Goal: Task Accomplishment & Management: Complete application form

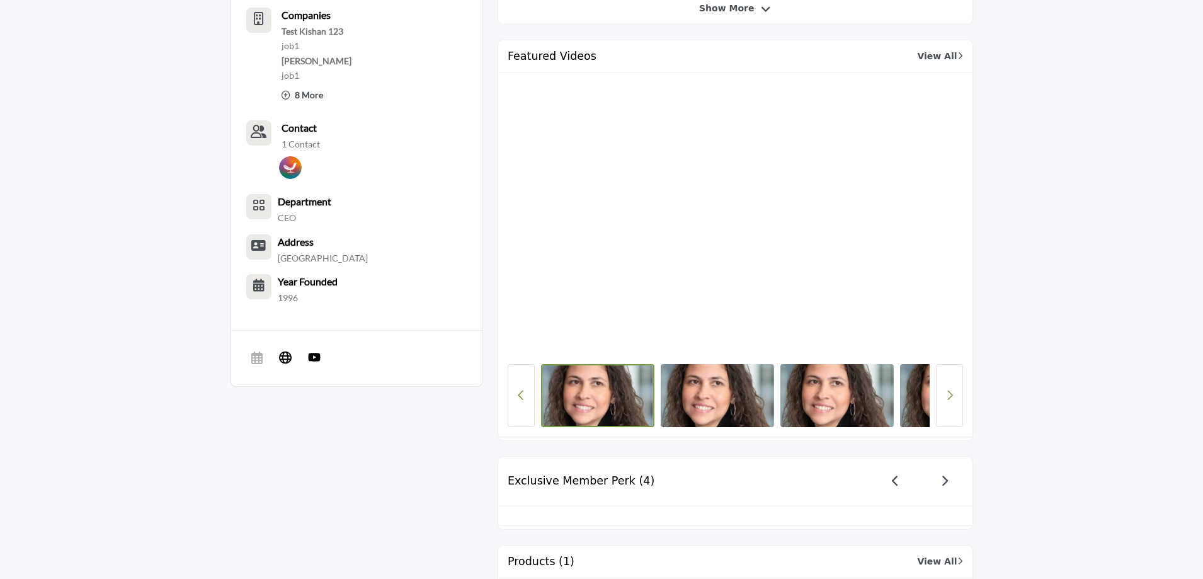
scroll to position [630, 0]
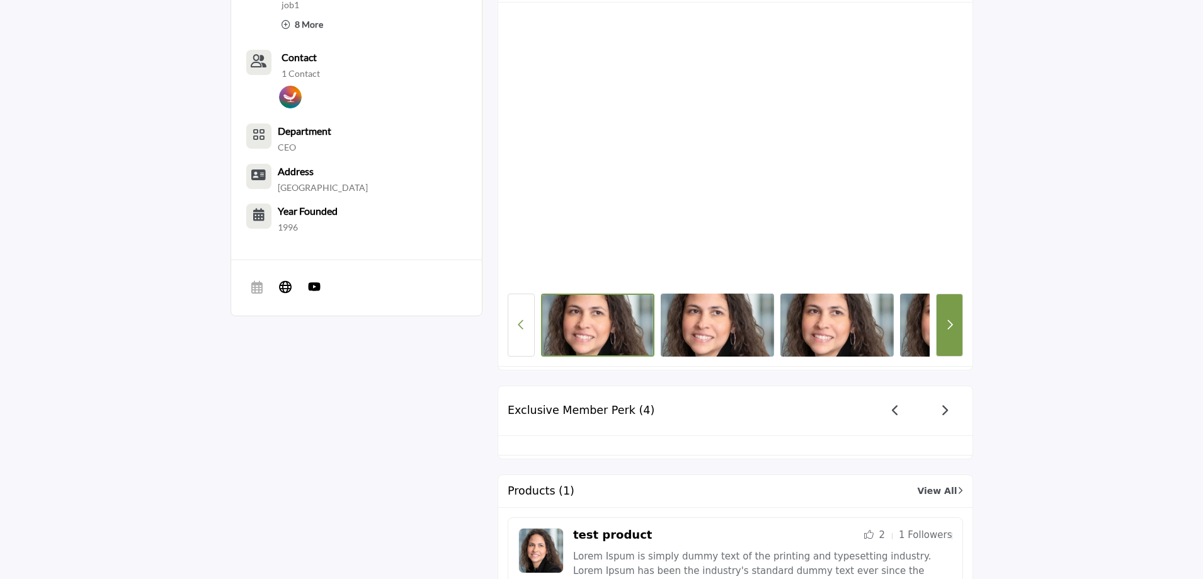
click at [954, 339] on button "Next button" at bounding box center [949, 324] width 27 height 63
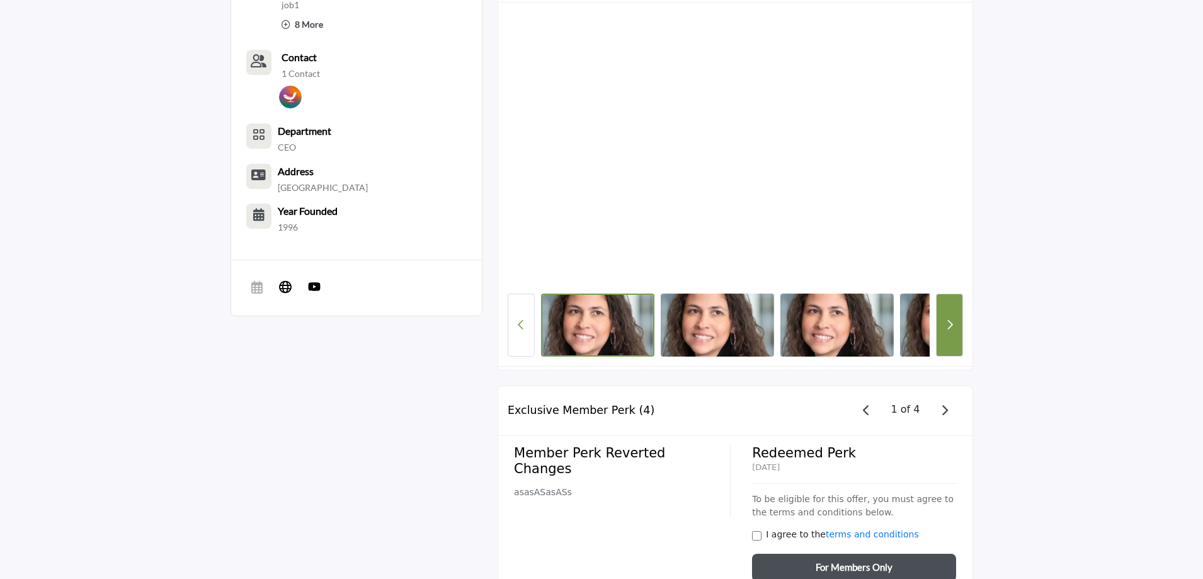
click at [954, 339] on button "Next button" at bounding box center [949, 324] width 27 height 63
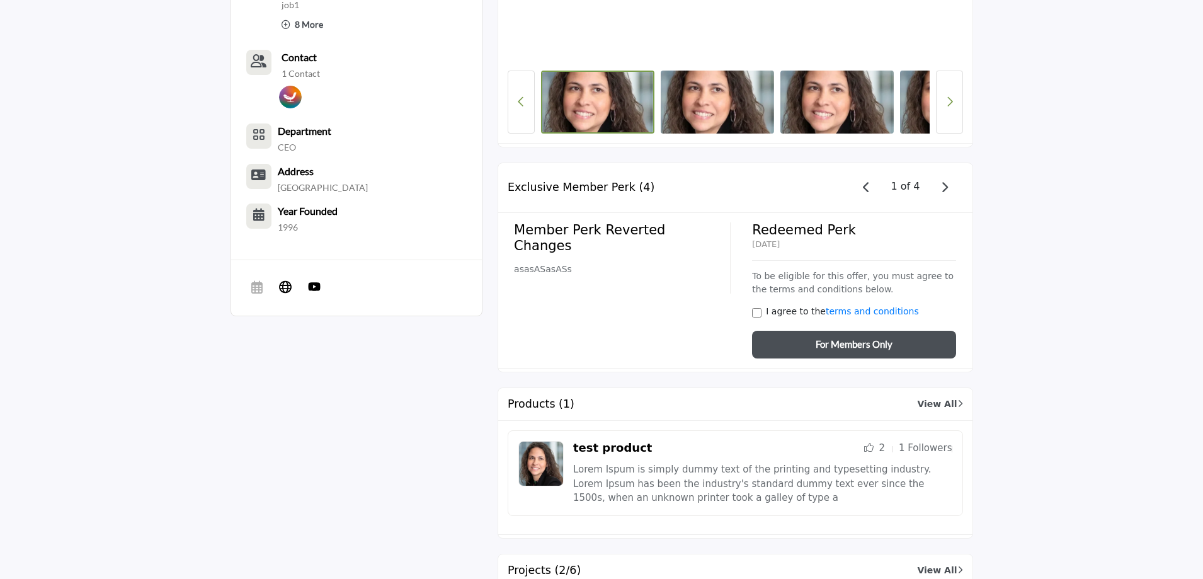
scroll to position [601, 0]
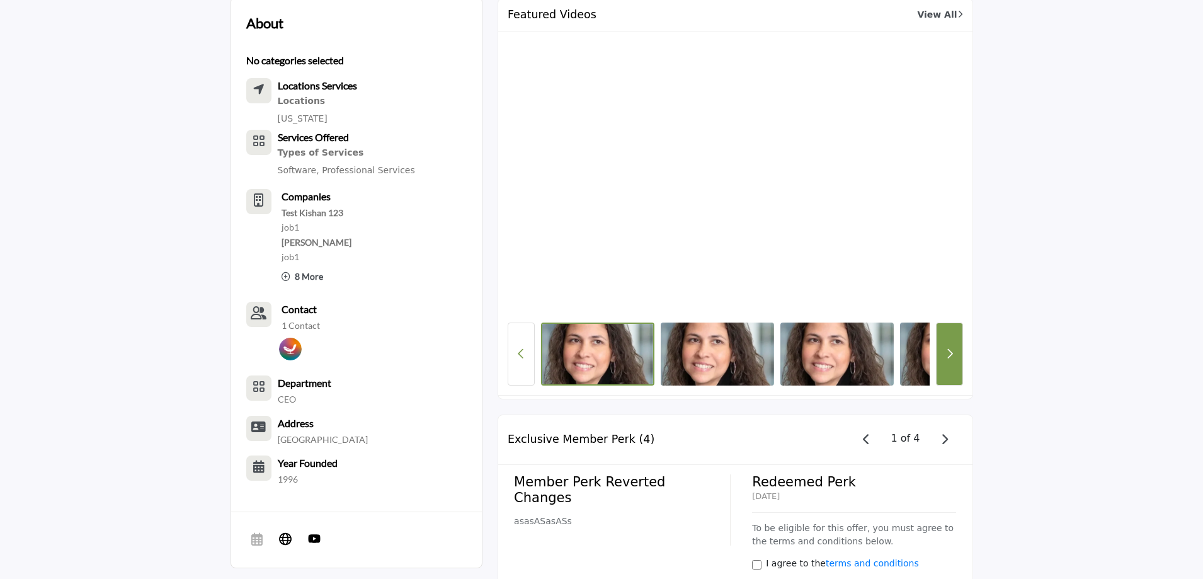
click at [946, 358] on icon "Next button" at bounding box center [949, 353] width 7 height 11
click at [949, 355] on icon "Next button" at bounding box center [949, 353] width 7 height 11
click at [949, 352] on icon "Next button" at bounding box center [949, 353] width 7 height 11
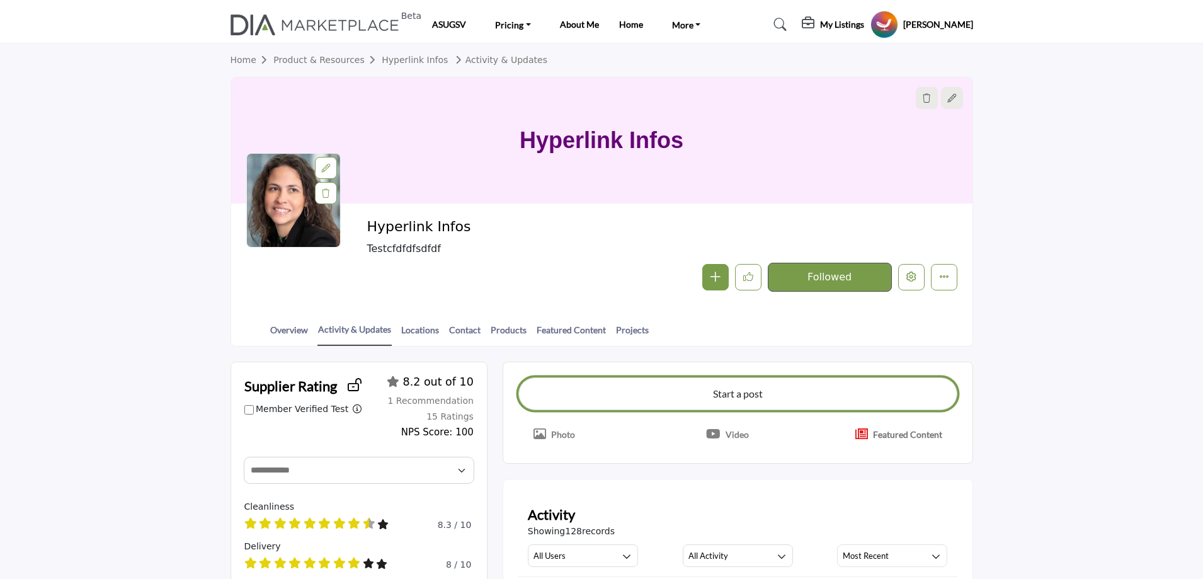
click at [765, 392] on button "Start a post" at bounding box center [737, 393] width 439 height 33
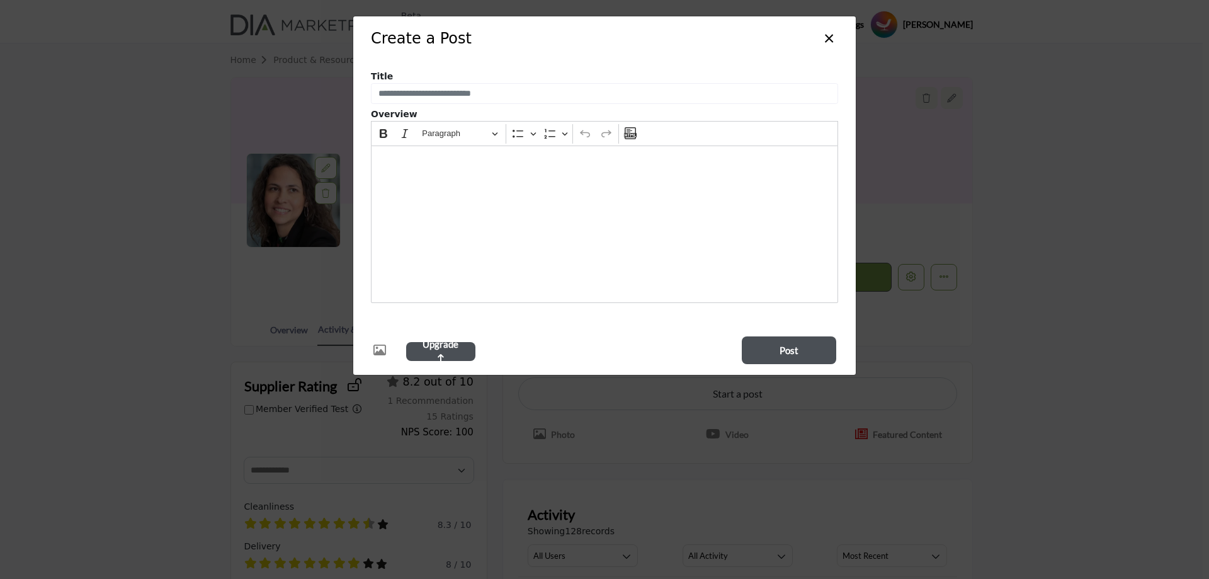
click at [826, 38] on button "×" at bounding box center [829, 37] width 18 height 24
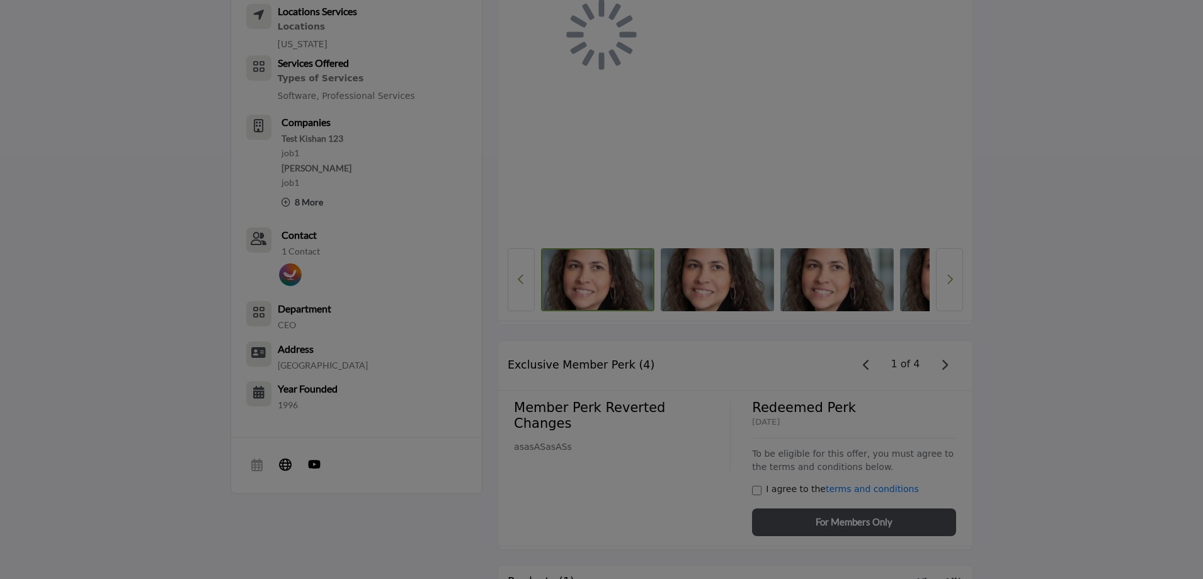
scroll to position [664, 0]
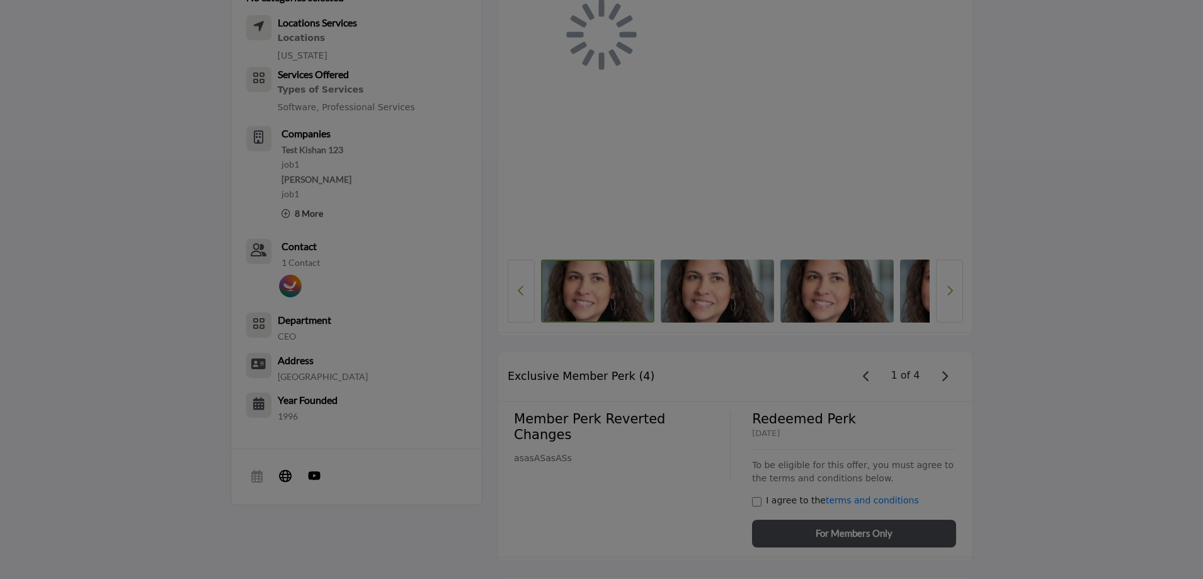
click at [952, 291] on div at bounding box center [601, 289] width 1203 height 579
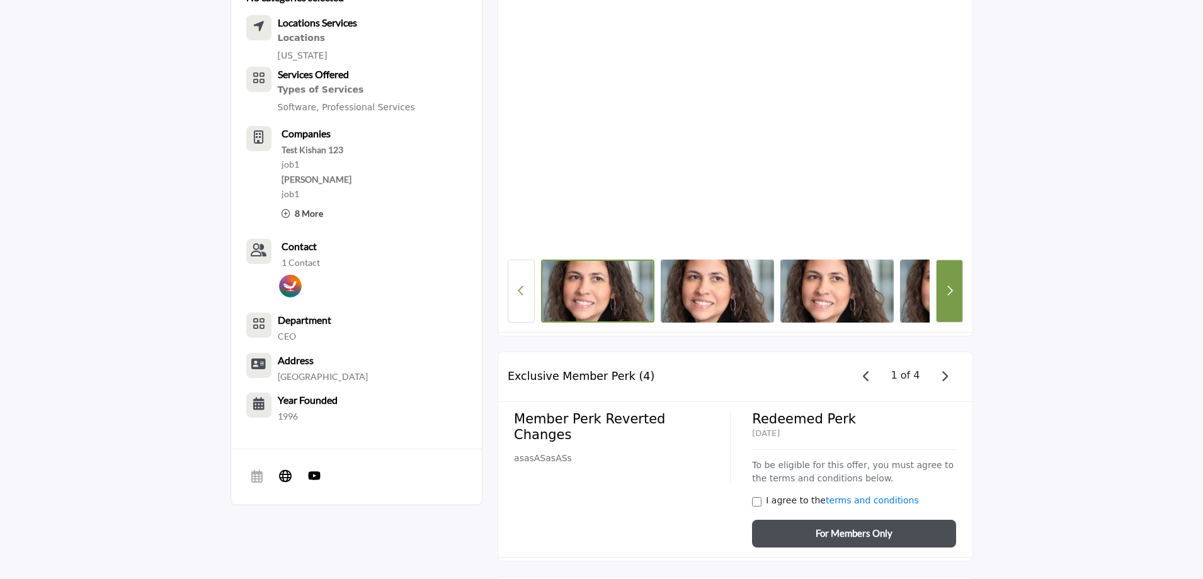
click at [955, 298] on button "Next button" at bounding box center [949, 290] width 27 height 63
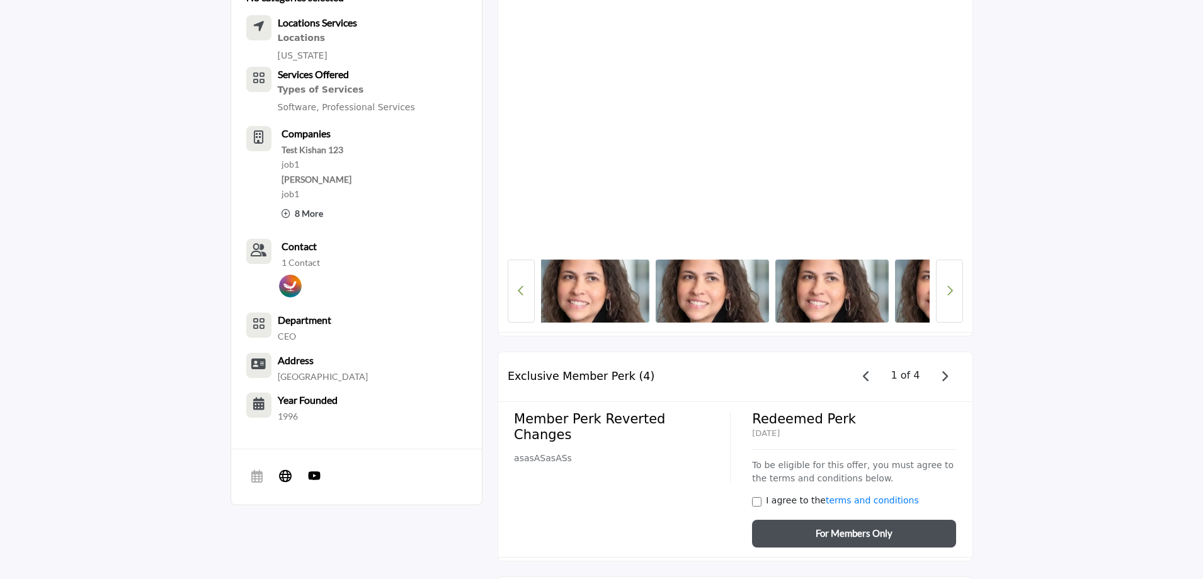
scroll to position [0, 126]
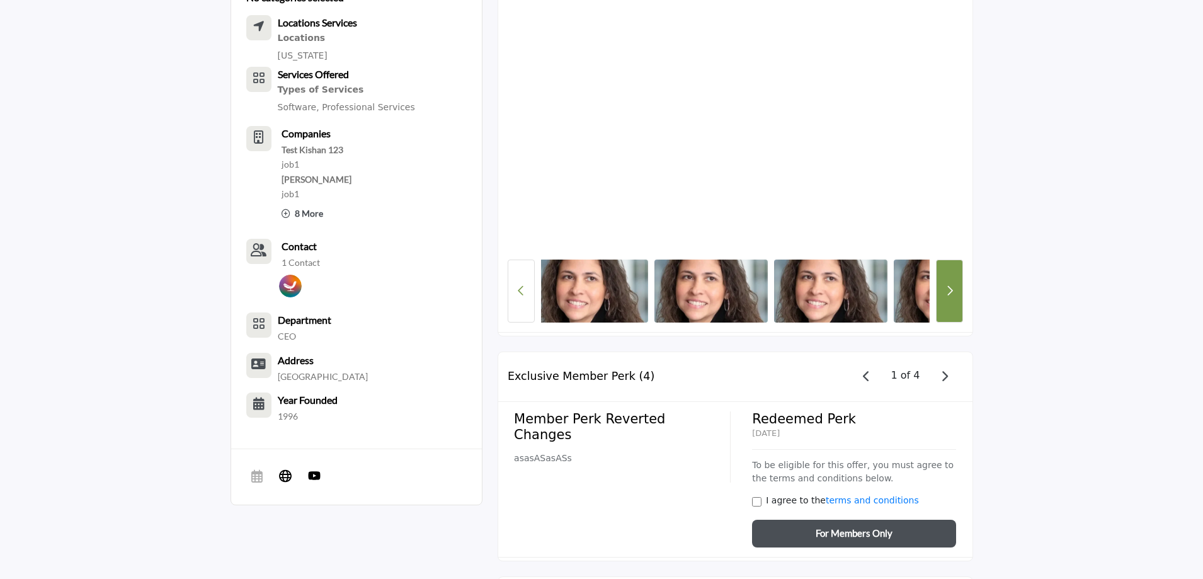
click at [950, 299] on button "Next button" at bounding box center [949, 290] width 27 height 63
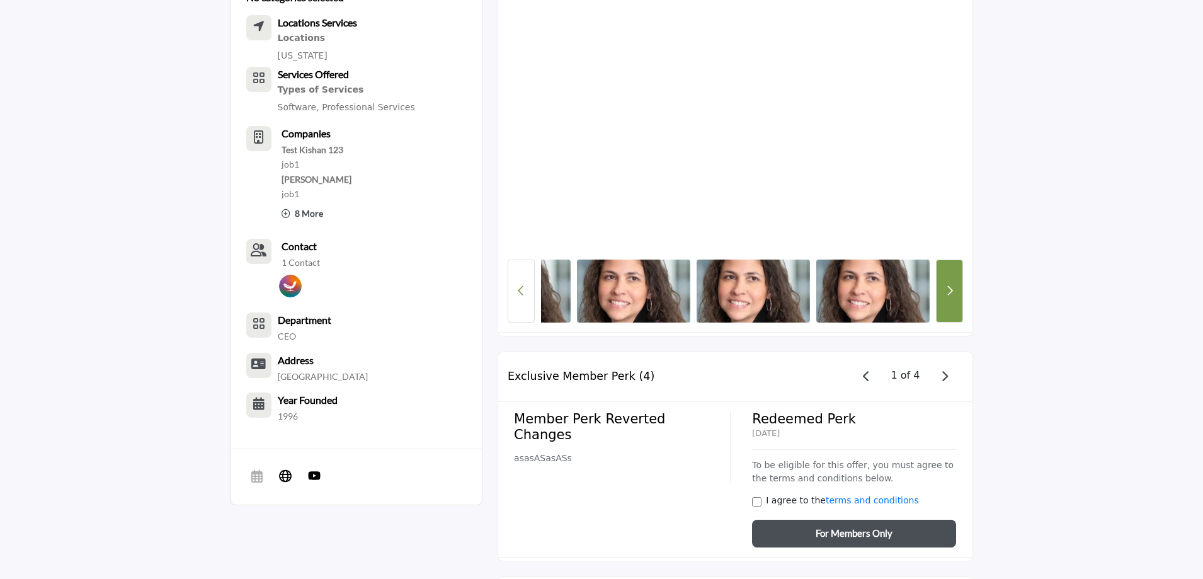
click at [950, 299] on button "Next button" at bounding box center [949, 290] width 27 height 63
click at [515, 287] on button "Previous Button" at bounding box center [521, 290] width 27 height 63
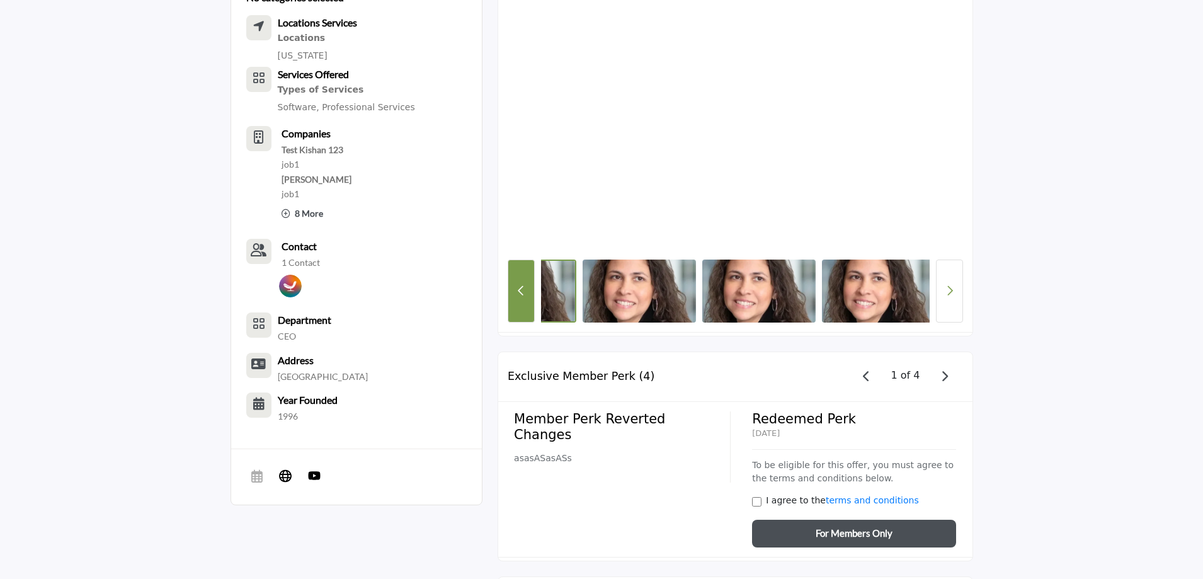
click at [515, 287] on button "Previous Button" at bounding box center [521, 290] width 27 height 63
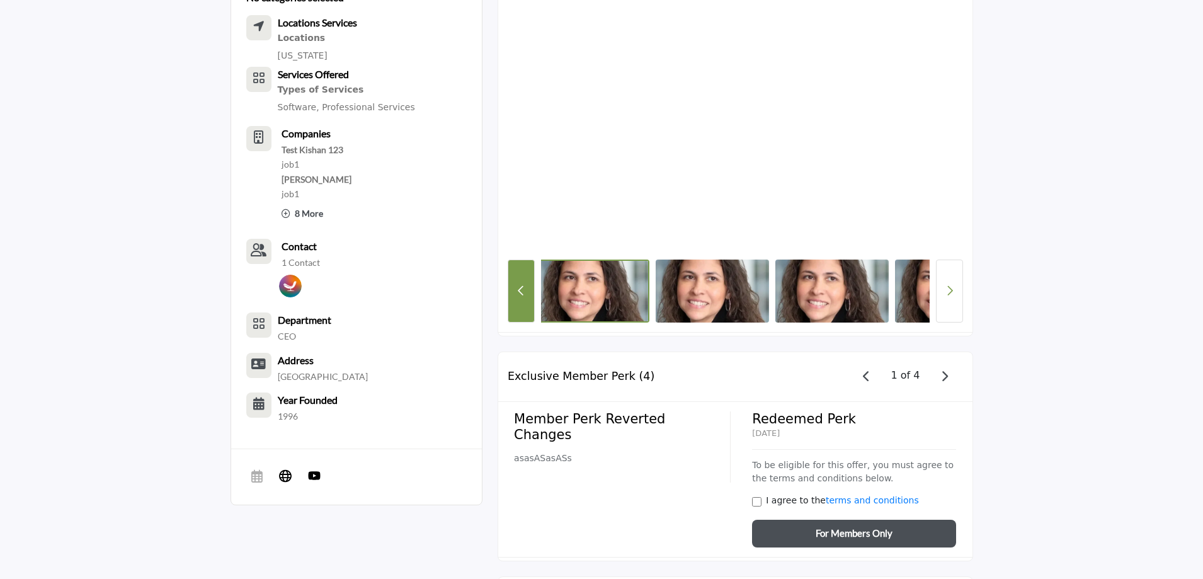
scroll to position [0, 0]
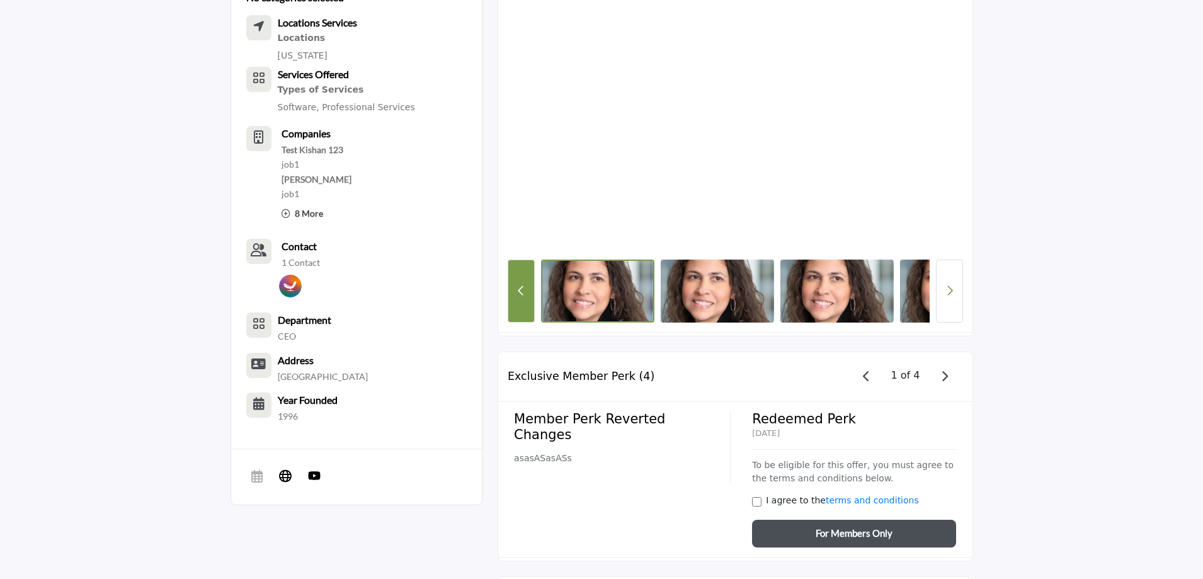
click at [515, 287] on button "Previous Button" at bounding box center [521, 290] width 27 height 63
click at [940, 295] on button "Next button" at bounding box center [949, 290] width 27 height 63
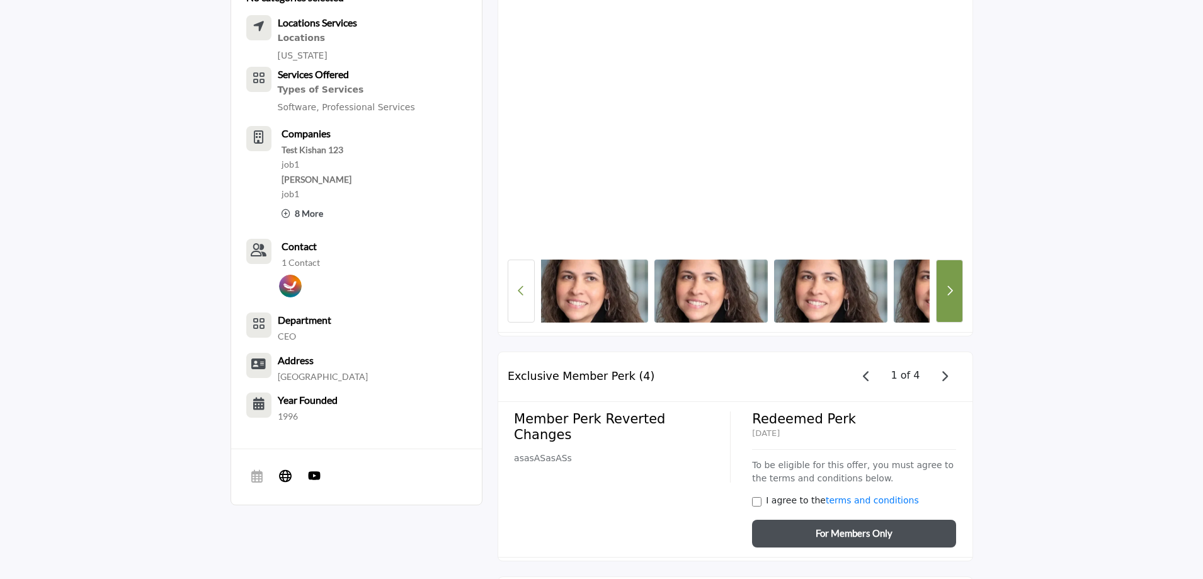
click at [940, 295] on button "Next button" at bounding box center [949, 290] width 27 height 63
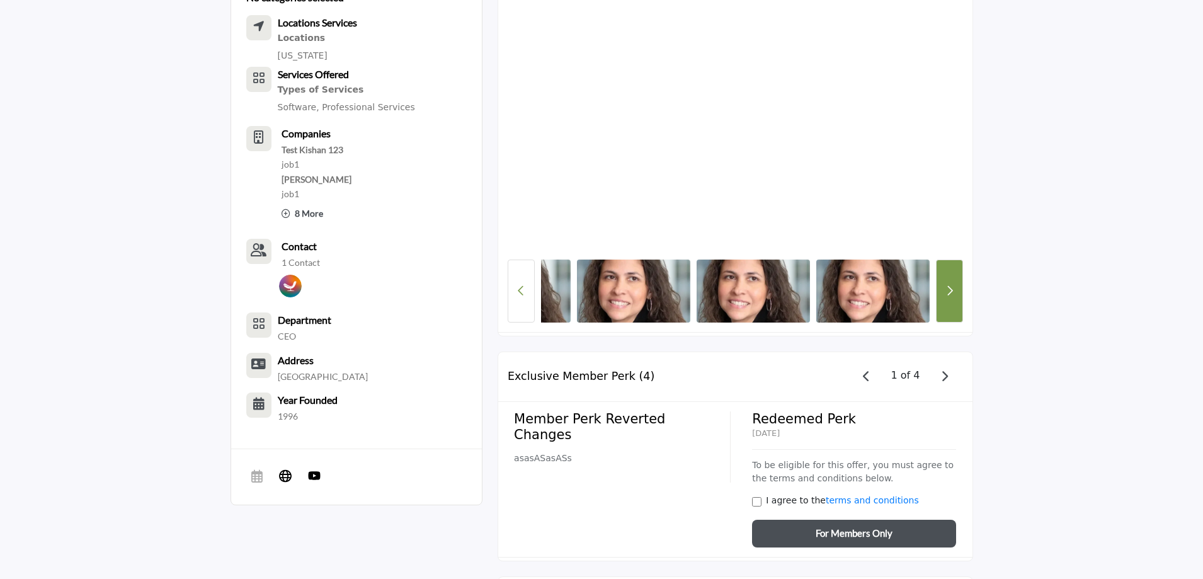
click at [940, 295] on button "Next button" at bounding box center [949, 290] width 27 height 63
click at [526, 297] on button "Previous Button" at bounding box center [521, 290] width 27 height 63
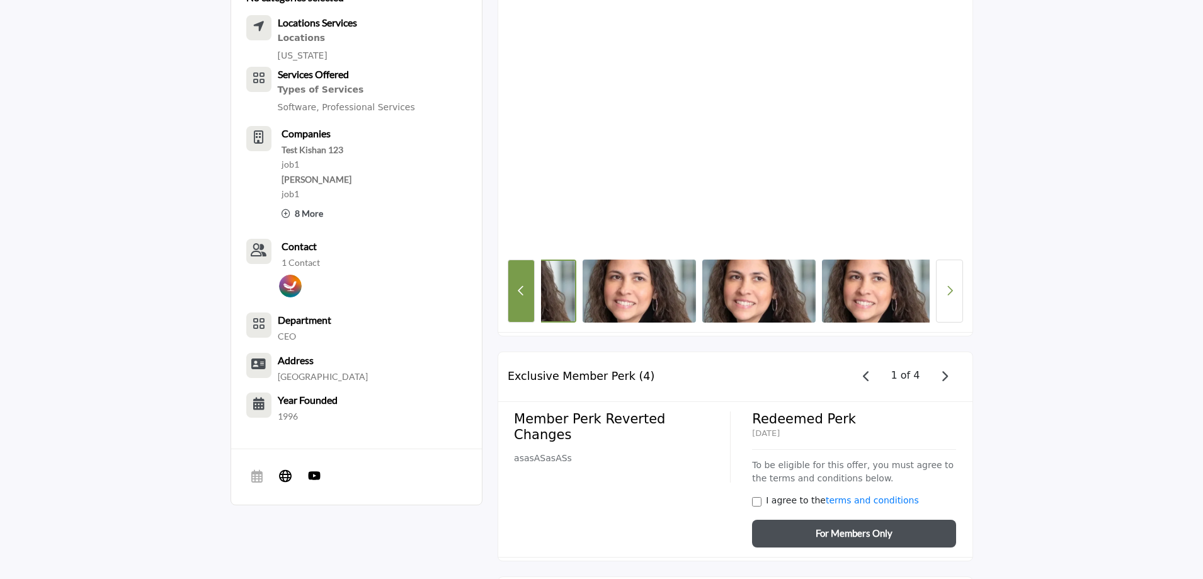
click at [526, 297] on button "Previous Button" at bounding box center [521, 290] width 27 height 63
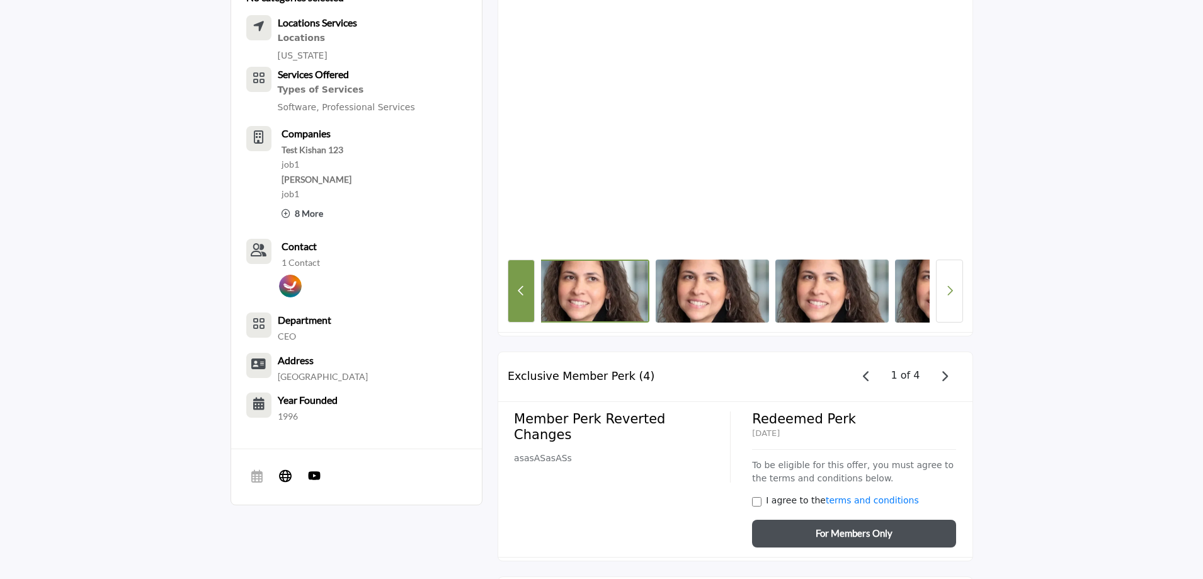
scroll to position [0, 0]
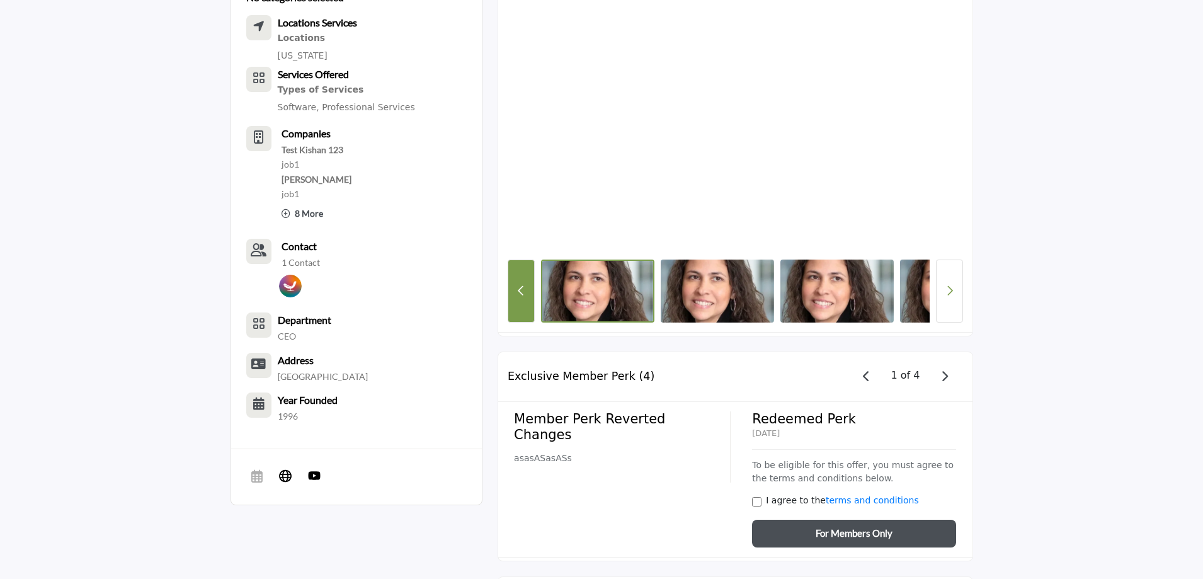
click at [526, 297] on button "Previous Button" at bounding box center [521, 290] width 27 height 63
click at [946, 290] on icon "Next button" at bounding box center [949, 290] width 7 height 11
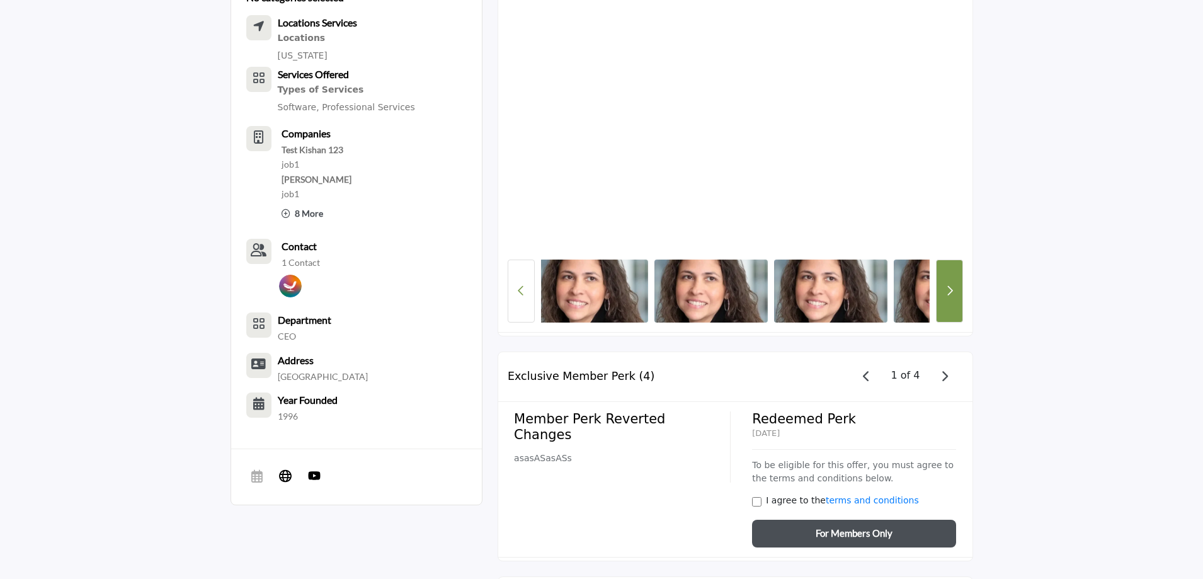
click at [946, 290] on icon "Next button" at bounding box center [949, 290] width 7 height 11
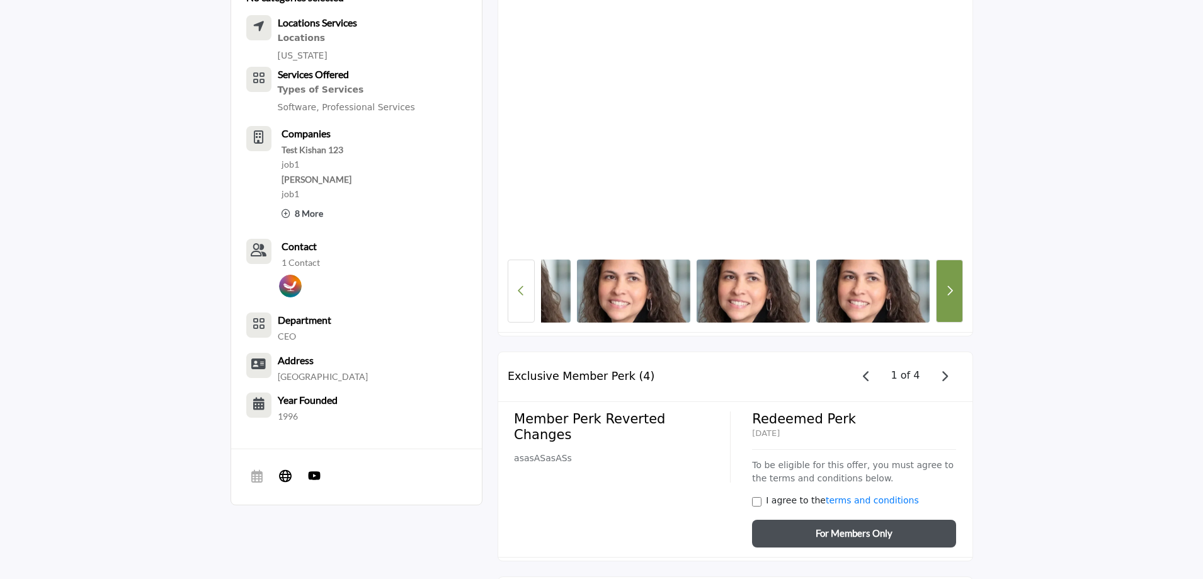
click at [946, 290] on icon "Next button" at bounding box center [949, 290] width 7 height 11
click at [515, 291] on button "Previous Button" at bounding box center [521, 290] width 27 height 63
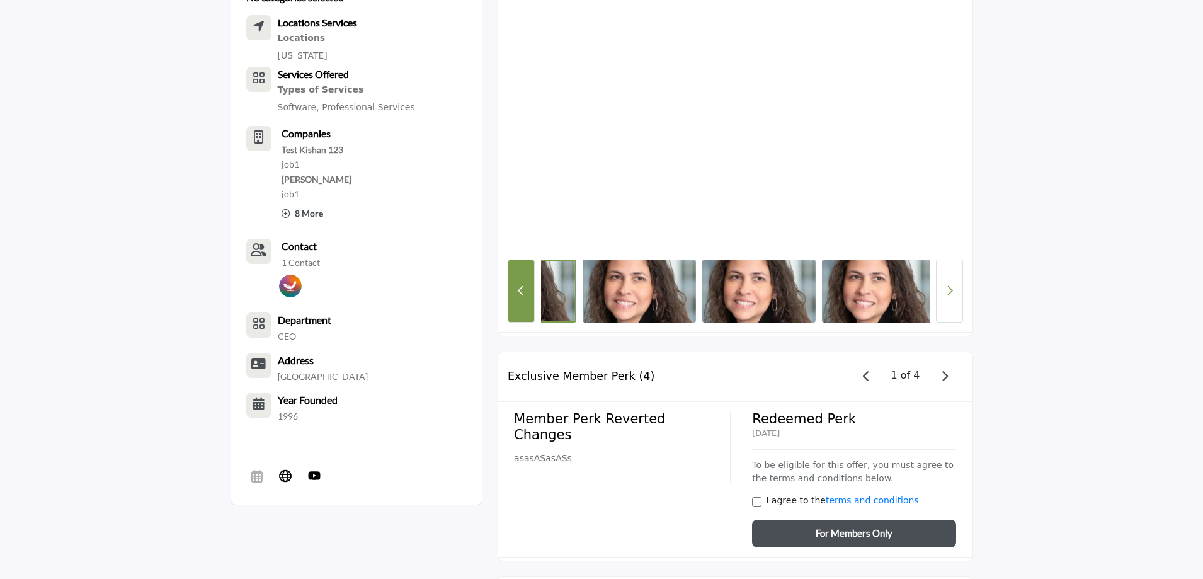
click at [515, 291] on button "Previous Button" at bounding box center [521, 290] width 27 height 63
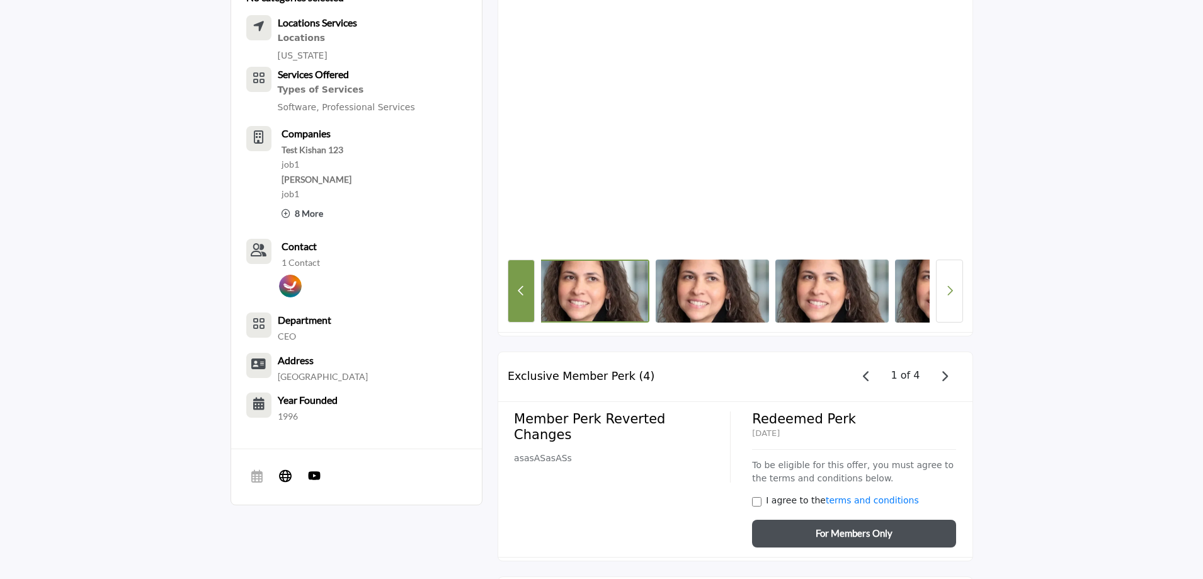
scroll to position [0, 0]
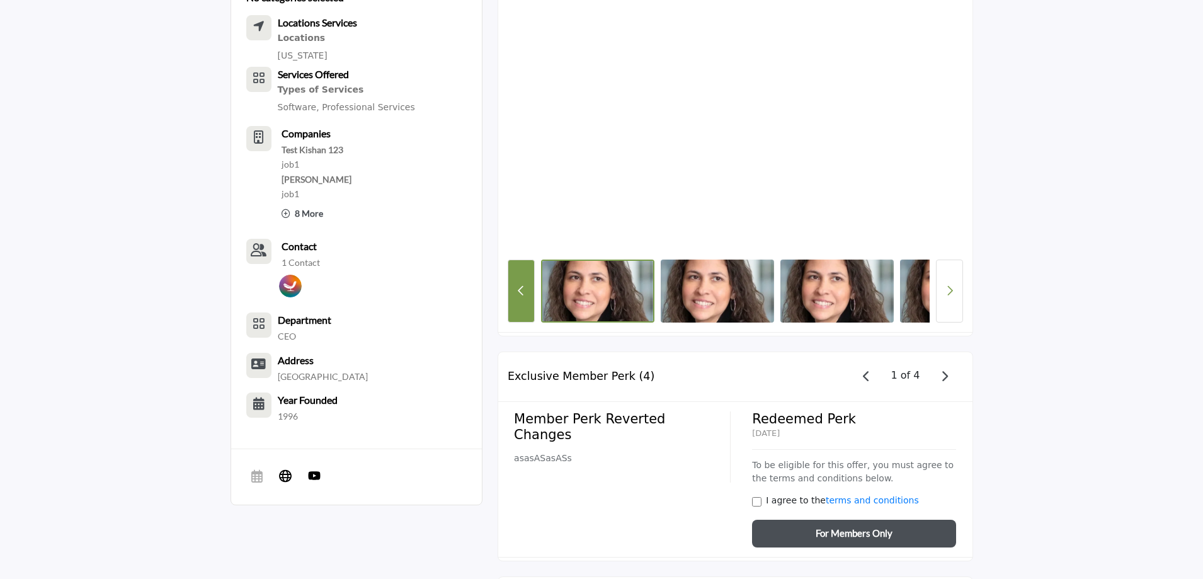
click at [515, 291] on button "Previous Button" at bounding box center [521, 290] width 27 height 63
click at [952, 287] on icon "Next button" at bounding box center [949, 290] width 7 height 11
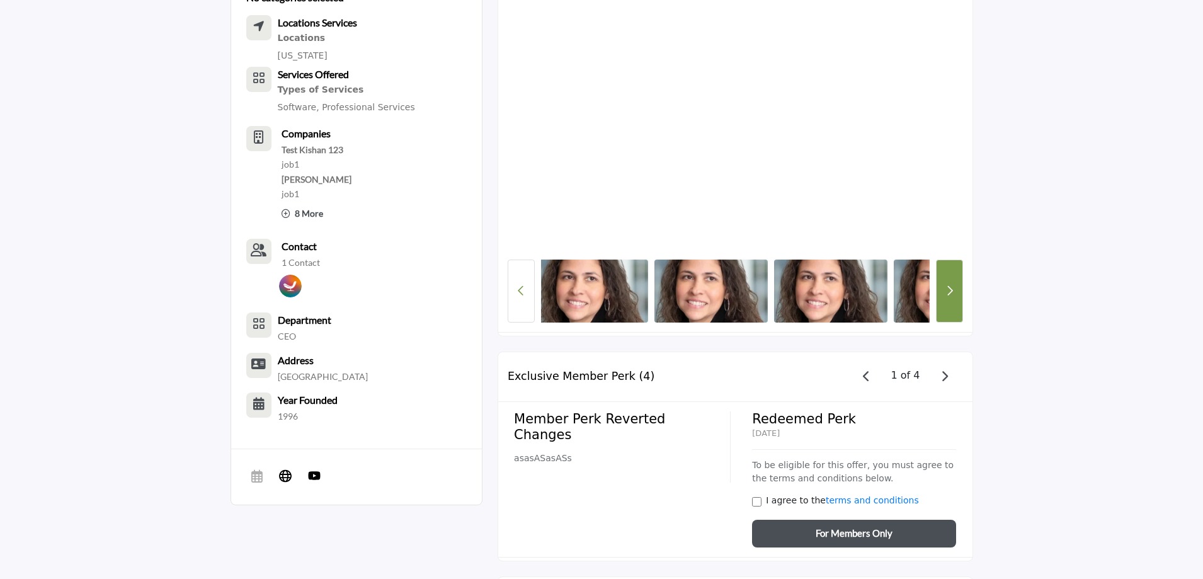
click at [952, 287] on icon "Next button" at bounding box center [949, 290] width 7 height 11
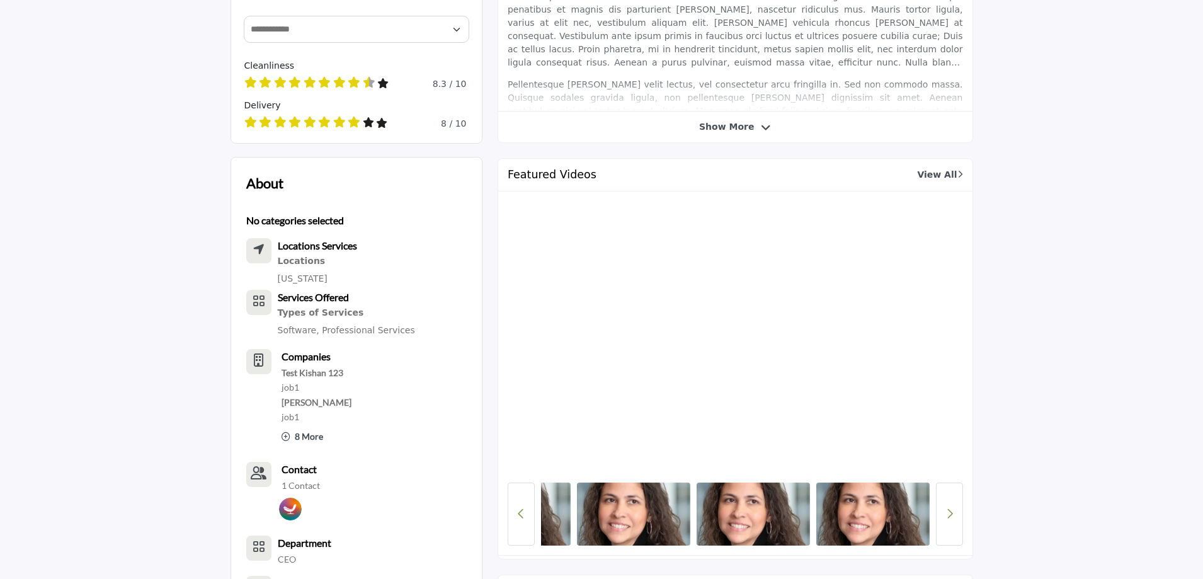
scroll to position [819, 0]
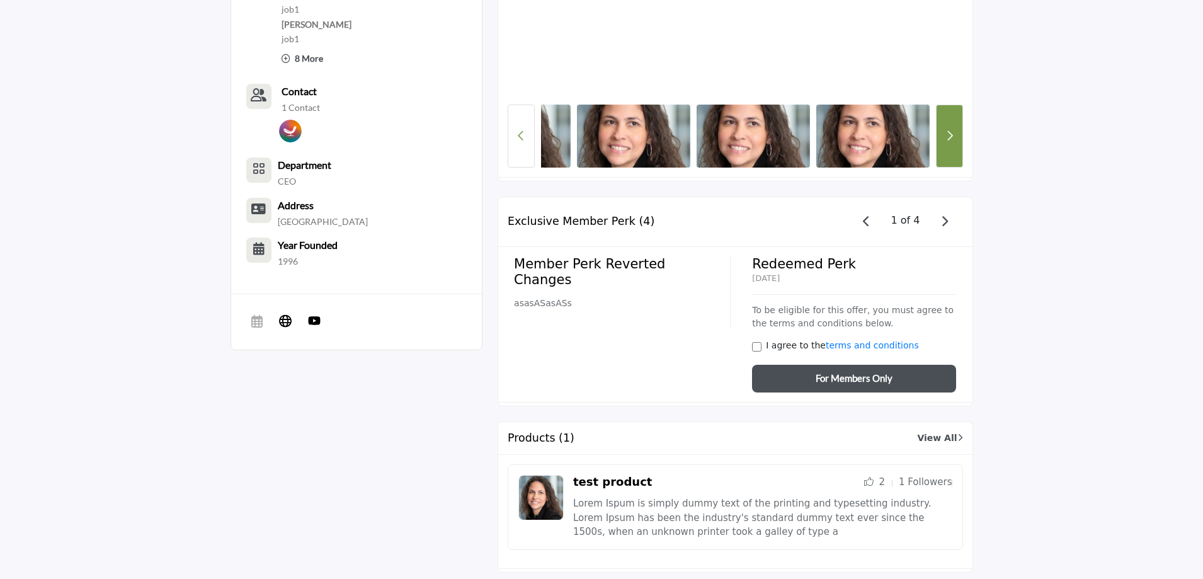
click at [953, 131] on button "Next button" at bounding box center [949, 136] width 27 height 63
click at [520, 132] on icon "Previous Button" at bounding box center [521, 135] width 7 height 11
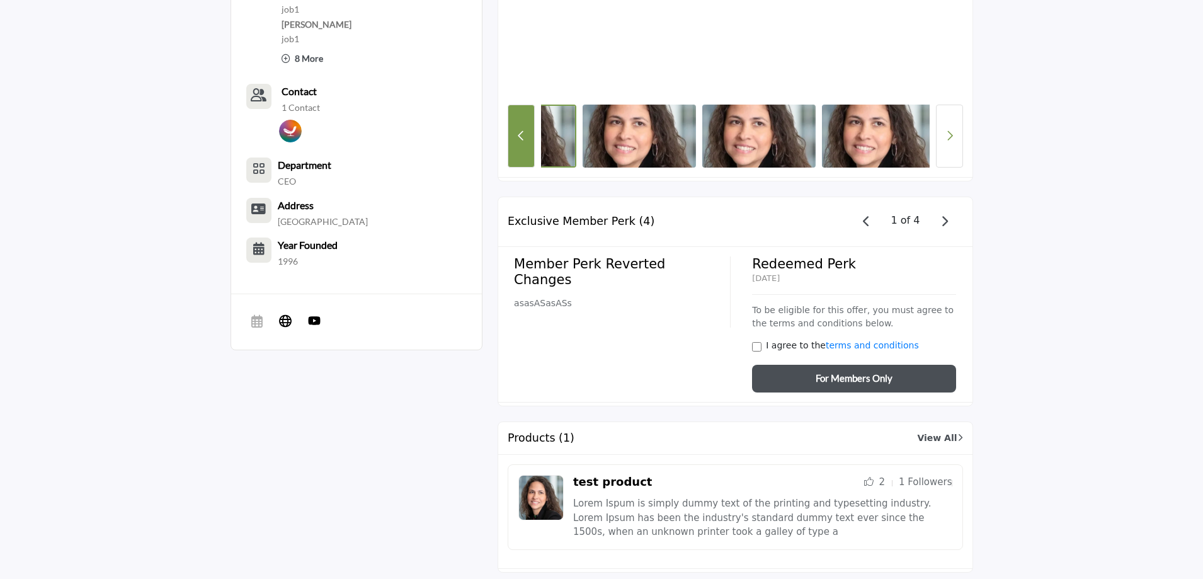
click at [511, 133] on button "Previous Button" at bounding box center [521, 136] width 27 height 63
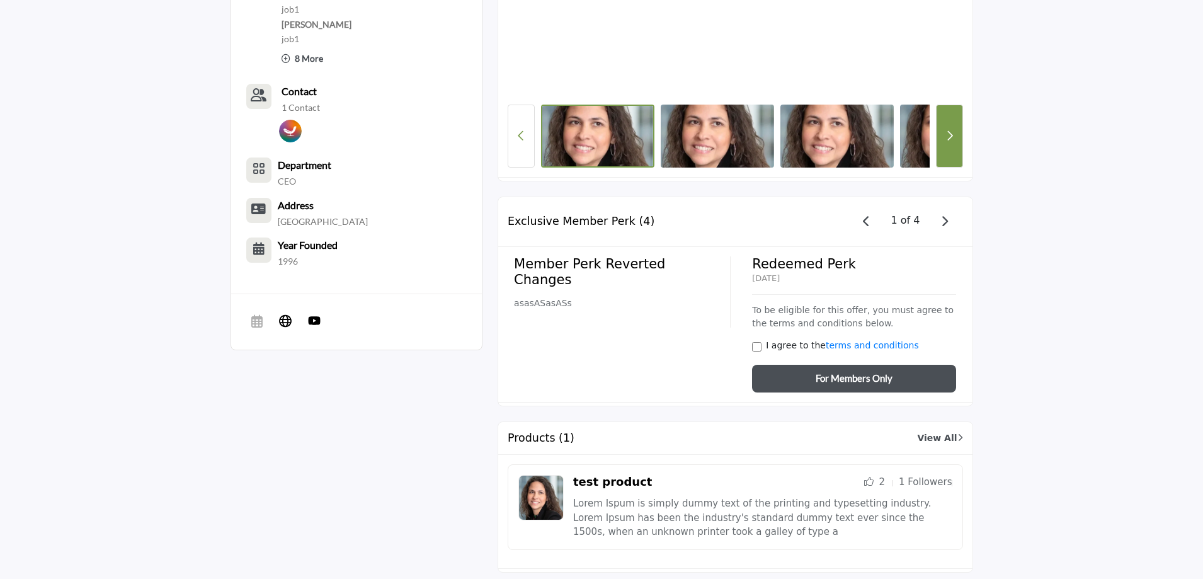
click at [948, 140] on icon "Next button" at bounding box center [949, 135] width 7 height 11
